Goal: Transaction & Acquisition: Obtain resource

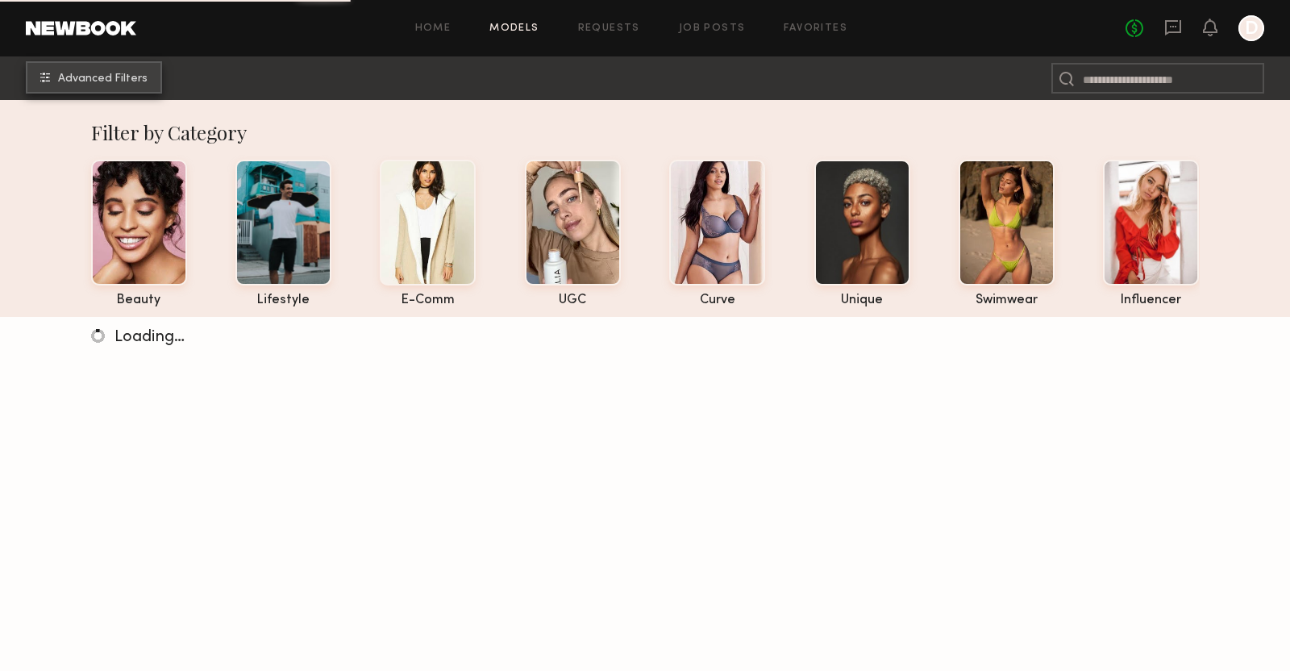
click at [146, 77] on button "Advanced Filters" at bounding box center [94, 77] width 136 height 32
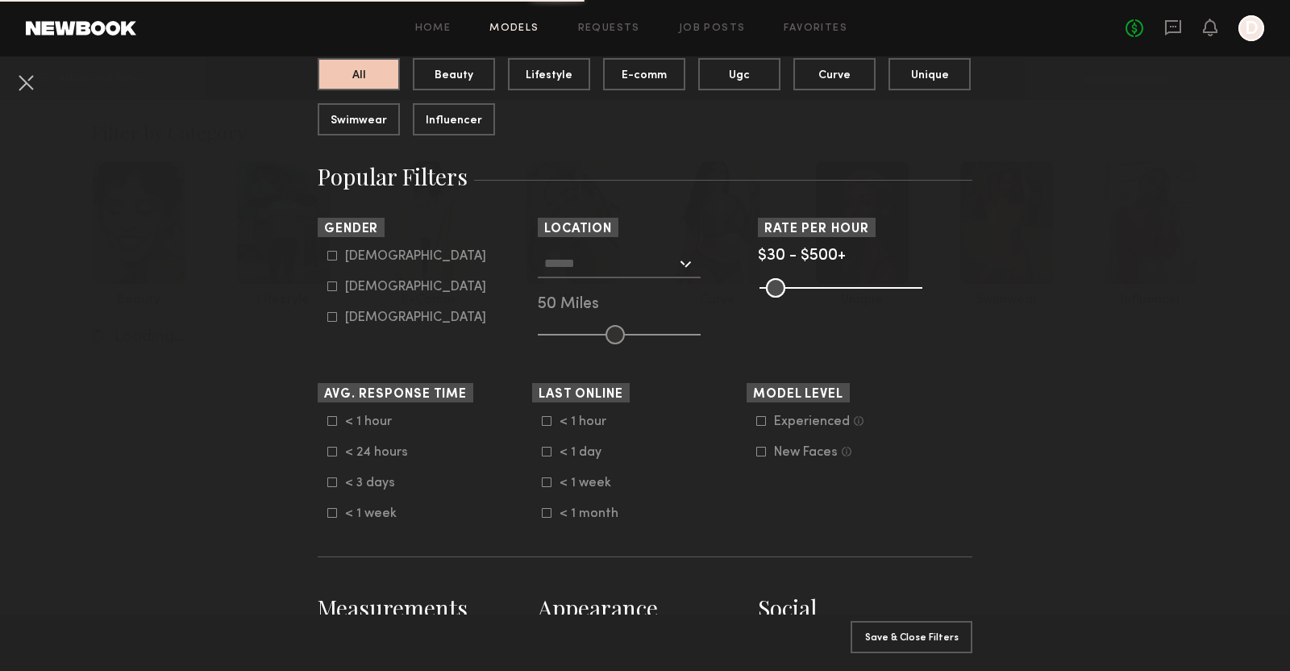
scroll to position [215, 0]
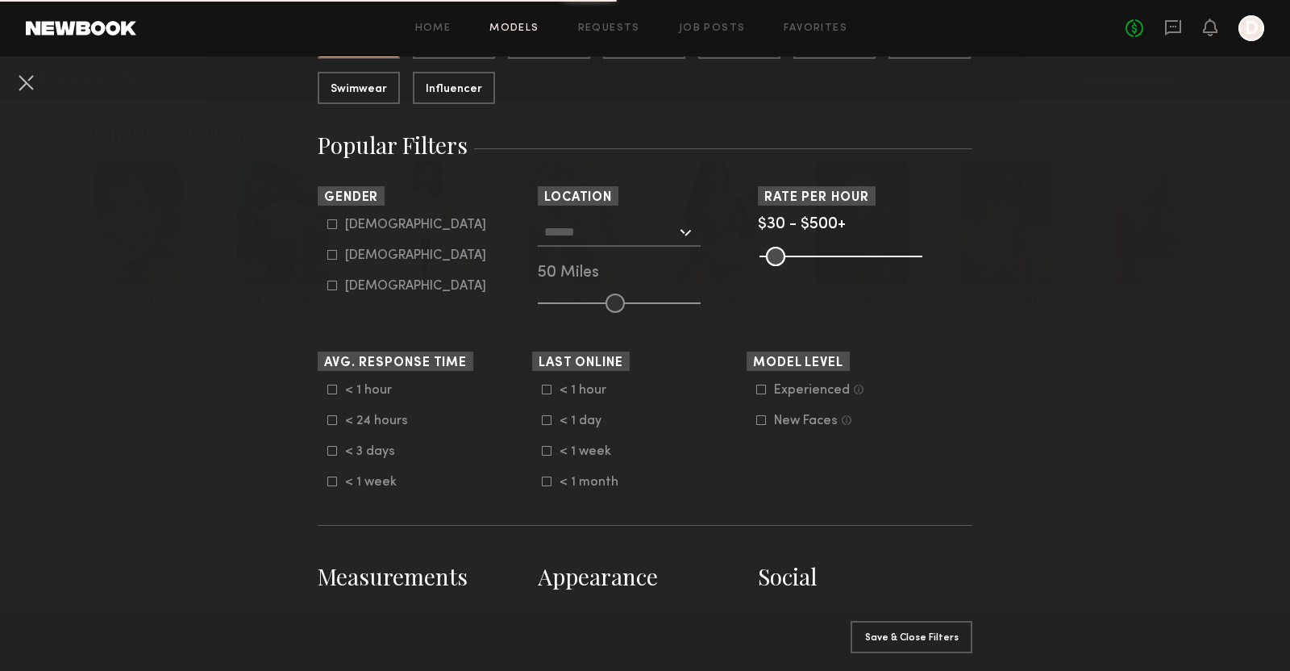
click at [369, 256] on div "Female" at bounding box center [415, 256] width 141 height 10
type input "**"
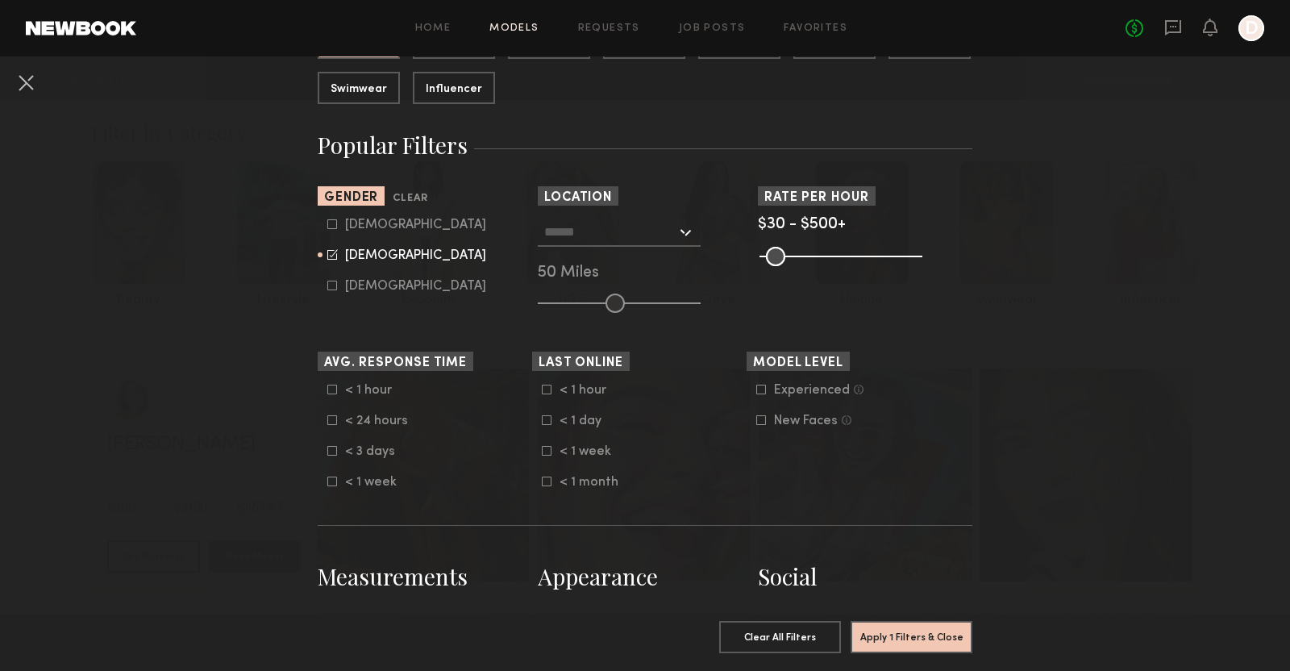
click at [628, 238] on input "text" at bounding box center [610, 231] width 132 height 27
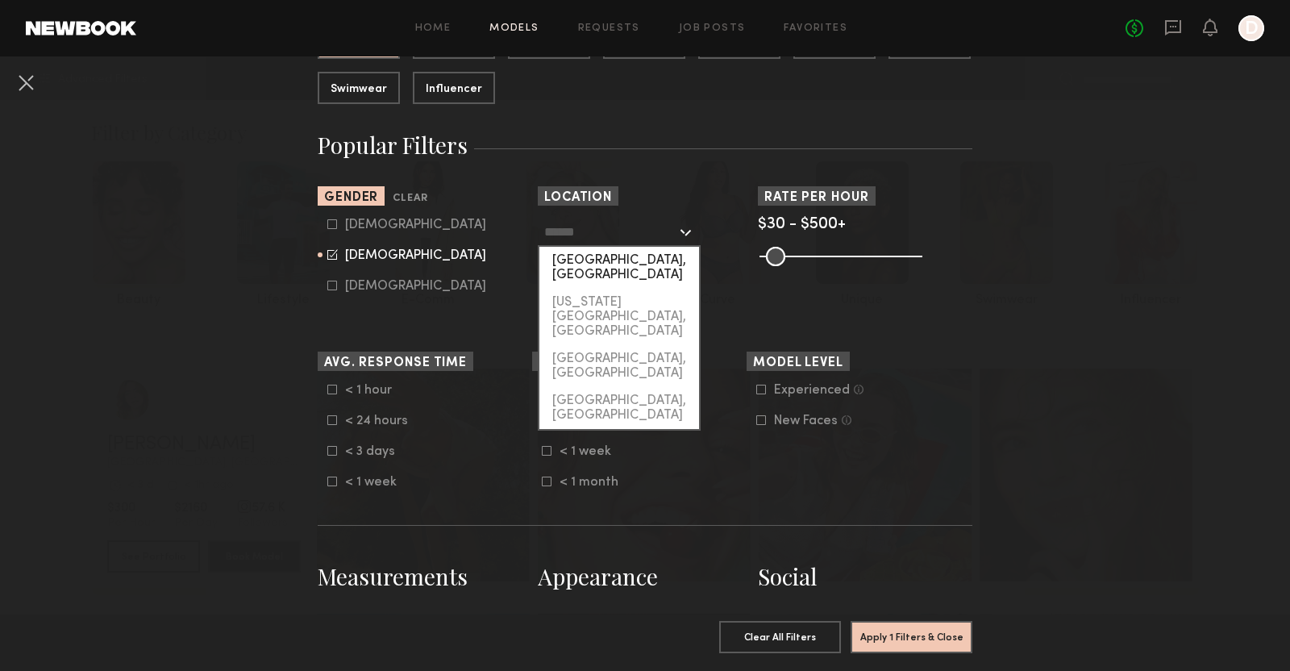
click at [622, 271] on div "Los Angeles, CA" at bounding box center [620, 268] width 160 height 42
type input "**********"
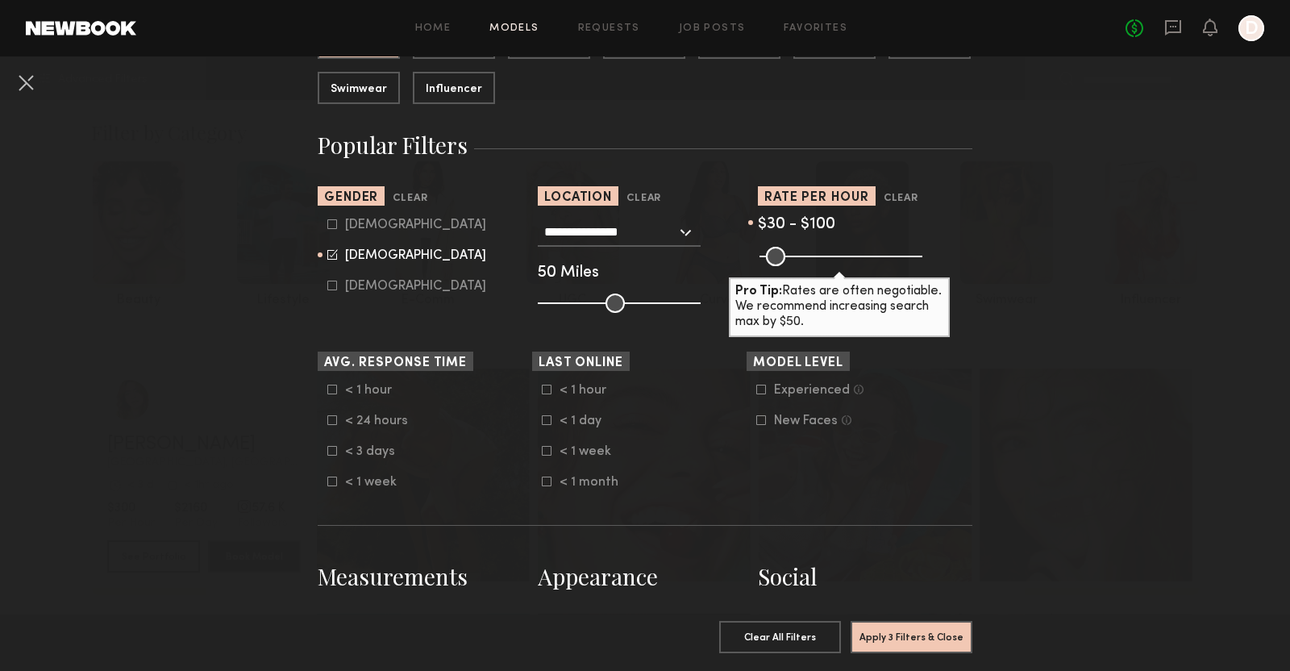
drag, startPoint x: 865, startPoint y: 260, endPoint x: 790, endPoint y: 277, distance: 77.1
type input "***"
click at [790, 266] on input "range" at bounding box center [841, 256] width 163 height 19
click at [758, 422] on icon at bounding box center [762, 420] width 10 height 10
click at [902, 636] on button "Apply 4 Filters & Close" at bounding box center [912, 636] width 122 height 32
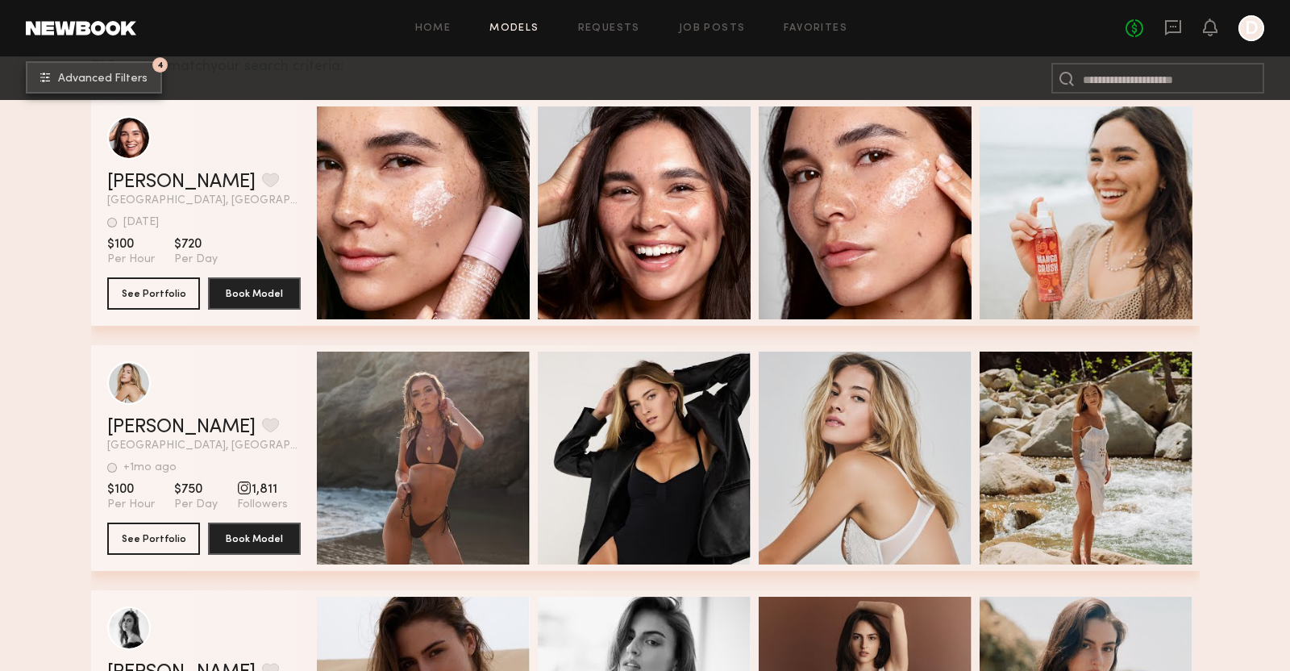
scroll to position [416, 0]
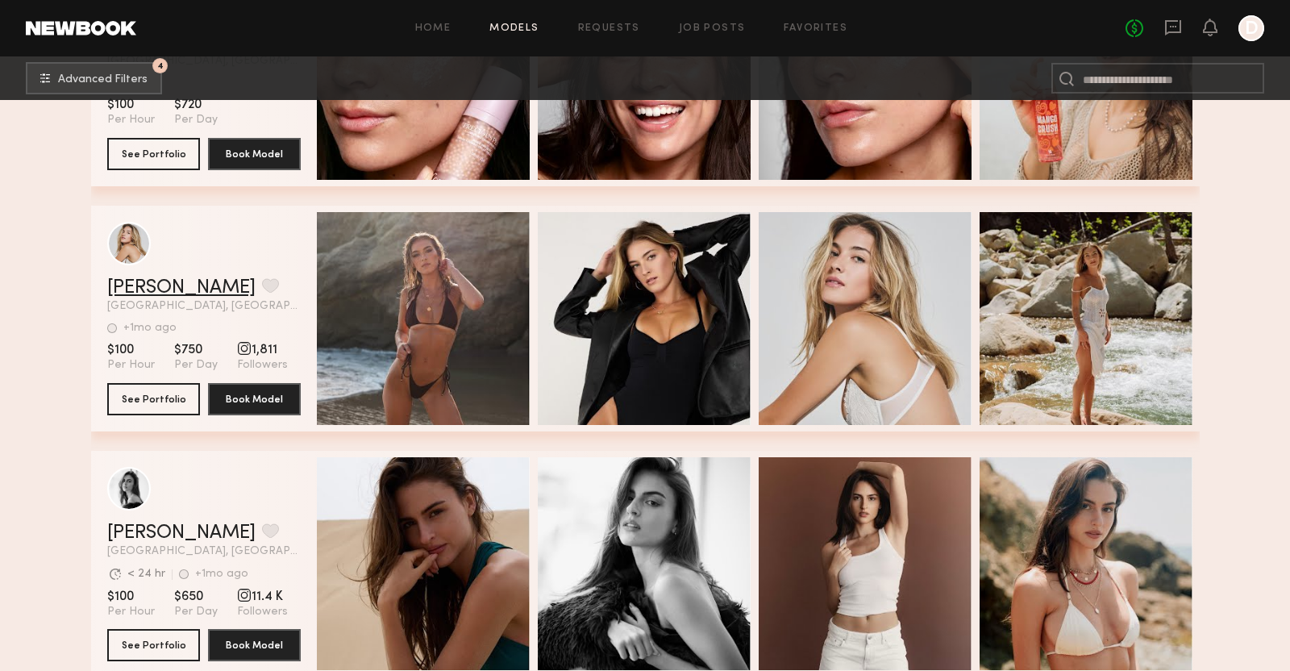
click at [135, 285] on link "Milan P." at bounding box center [181, 287] width 148 height 19
click at [237, 349] on div "grid" at bounding box center [244, 348] width 15 height 15
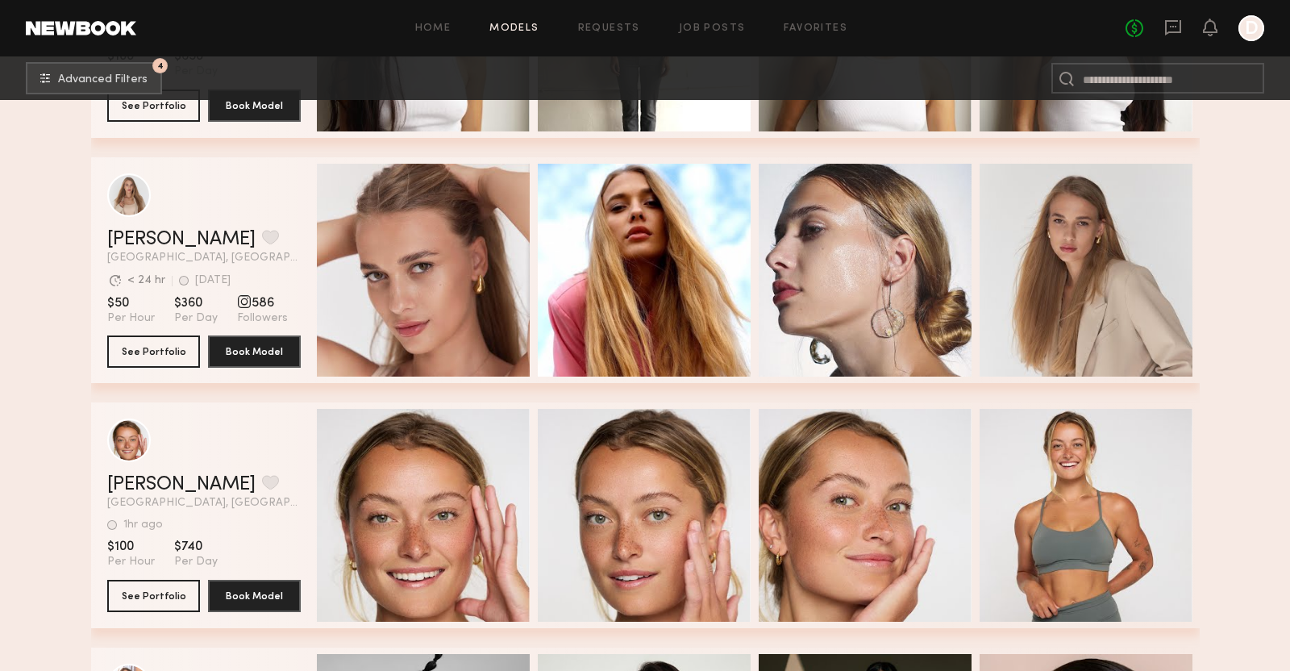
scroll to position [1225, 0]
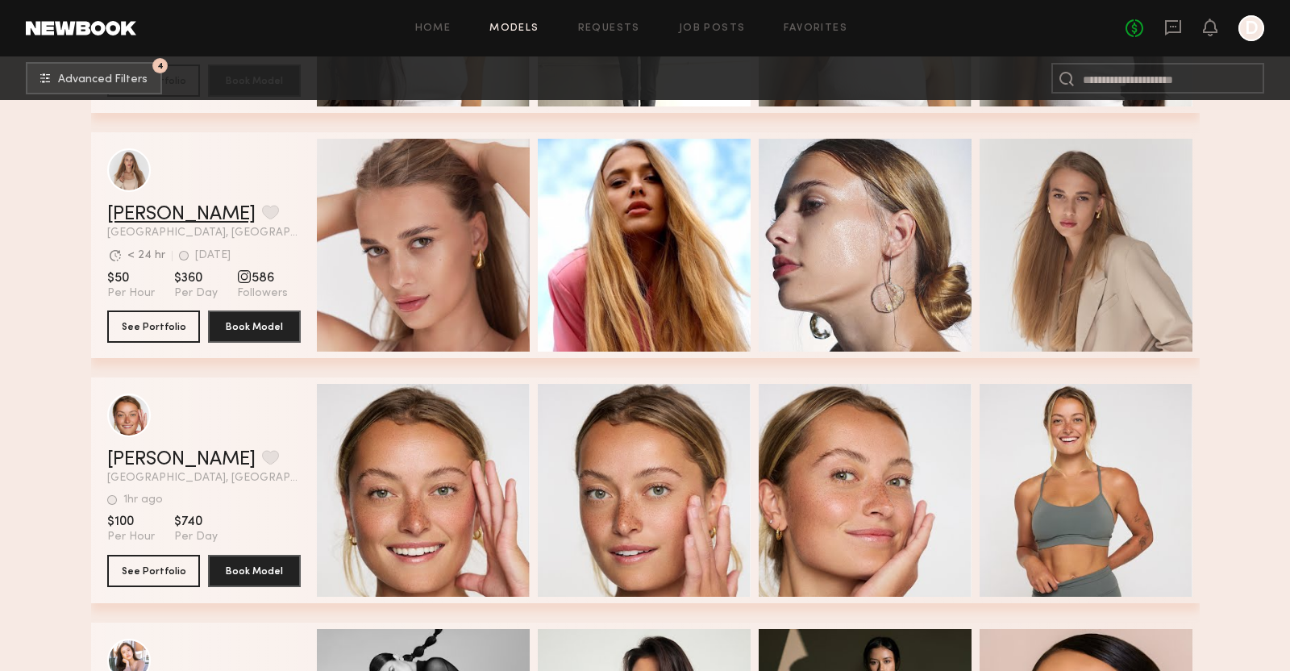
click at [117, 215] on link "Valeriia K." at bounding box center [181, 214] width 148 height 19
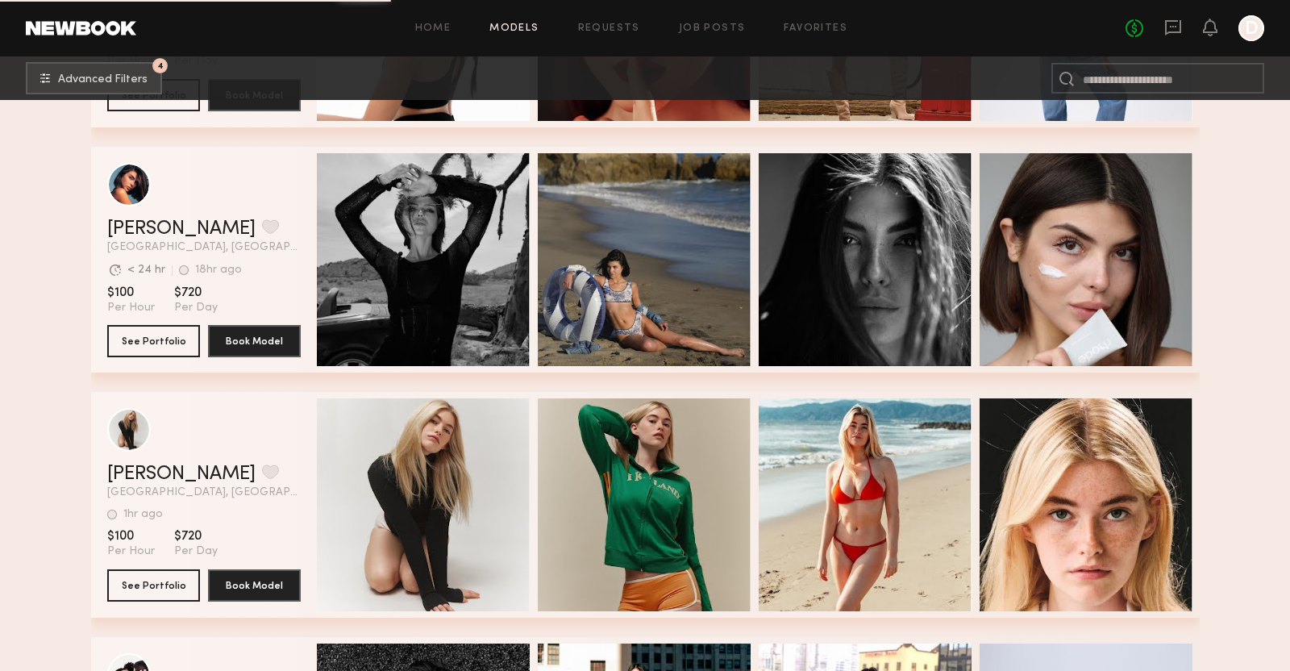
scroll to position [2217, 0]
